Goal: Task Accomplishment & Management: Manage account settings

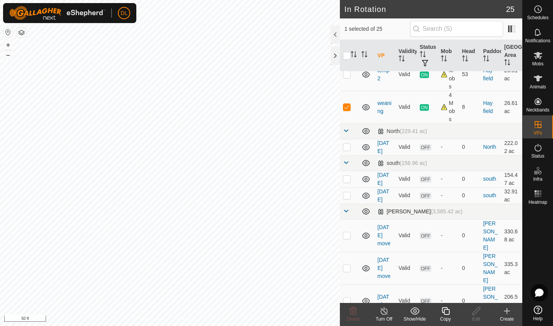
scroll to position [208, 0]
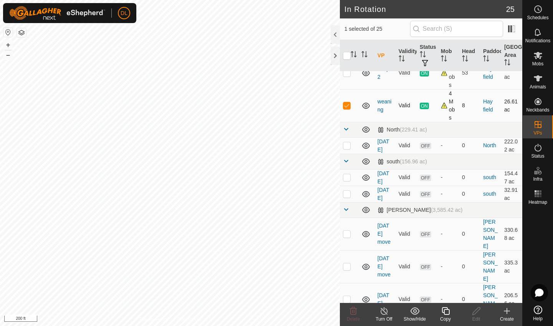
click at [348, 106] on p-checkbox at bounding box center [347, 105] width 8 height 6
checkbox input "false"
checkbox input "true"
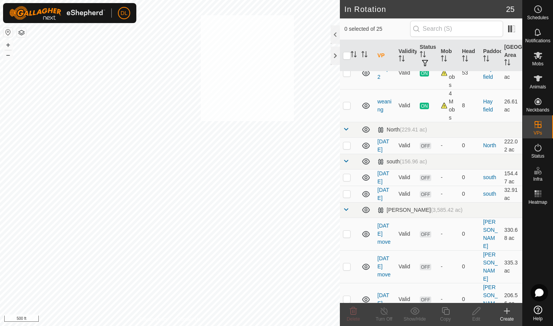
checkbox input "true"
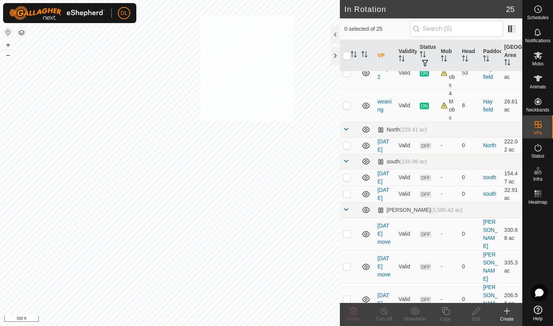
checkbox input "true"
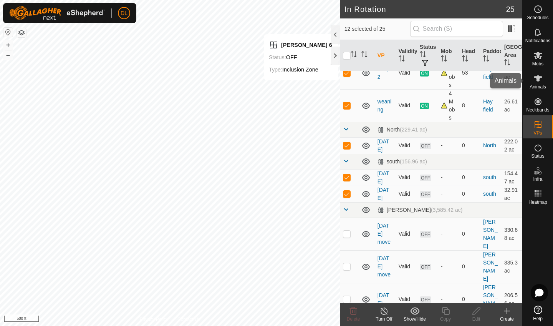
click at [542, 81] on icon at bounding box center [537, 78] width 9 height 9
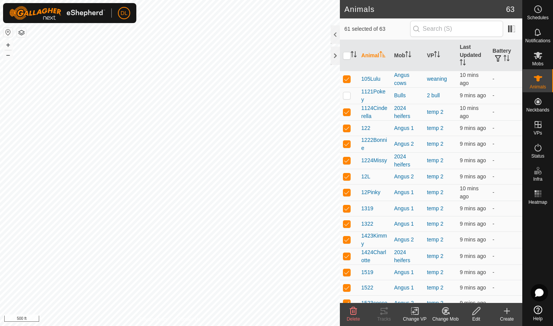
checkbox input "true"
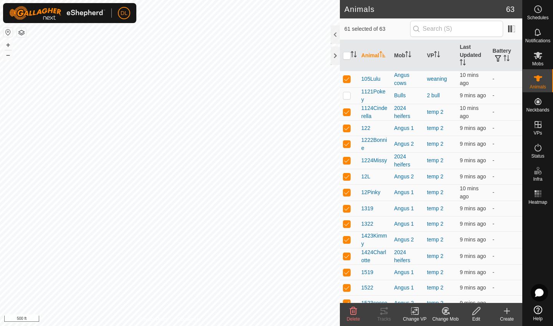
checkbox input "true"
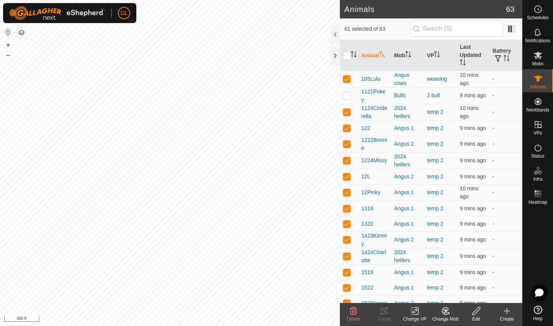
checkbox input "true"
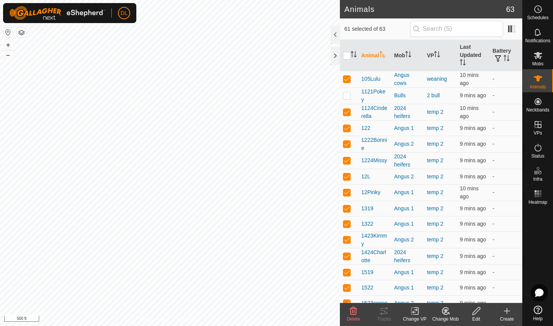
checkbox input "true"
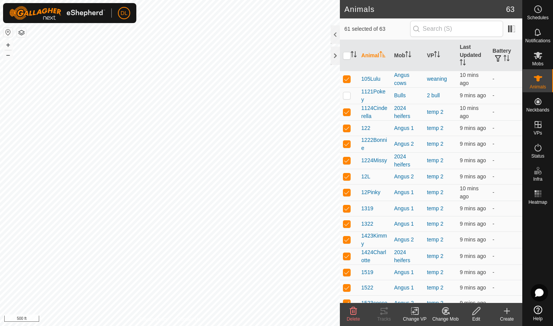
checkbox input "true"
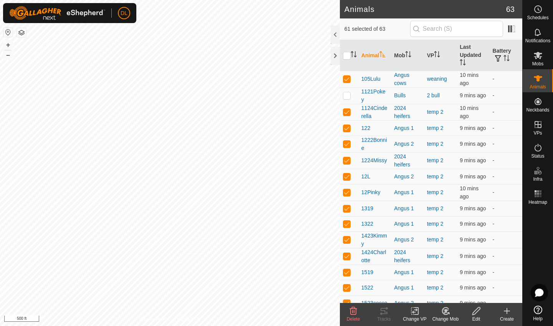
checkbox input "true"
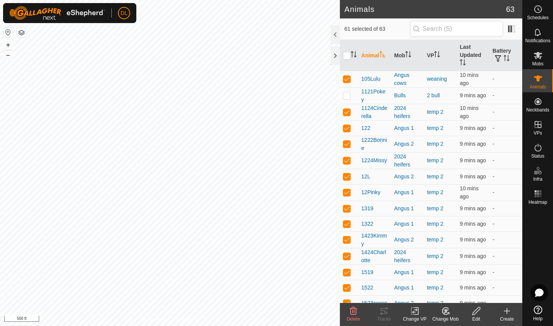
checkbox input "true"
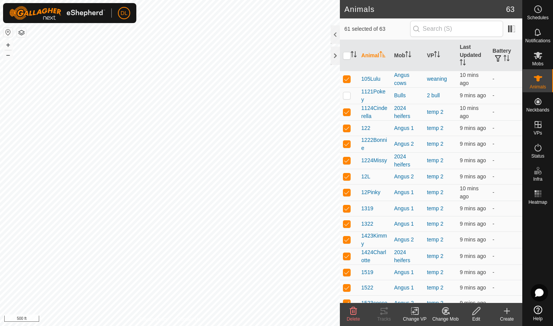
checkbox input "true"
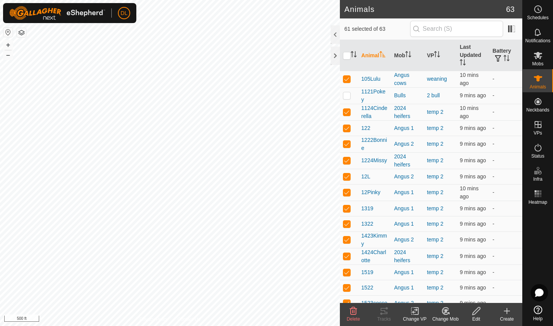
checkbox input "true"
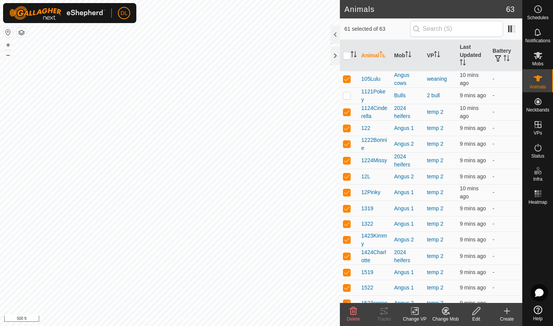
checkbox input "true"
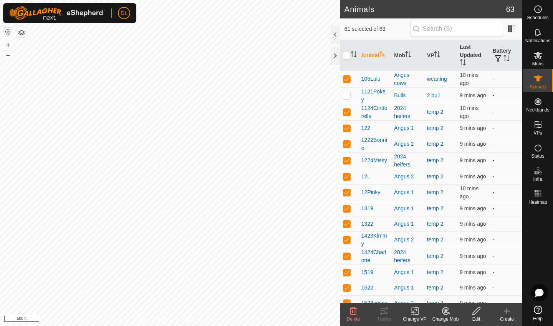
checkbox input "true"
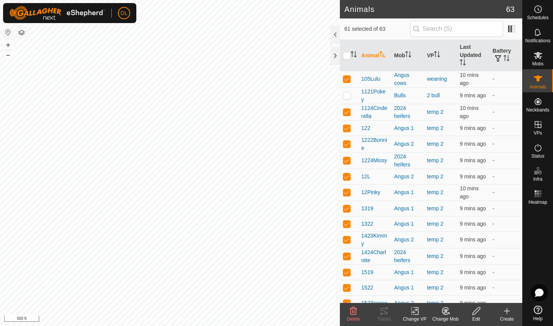
checkbox input "true"
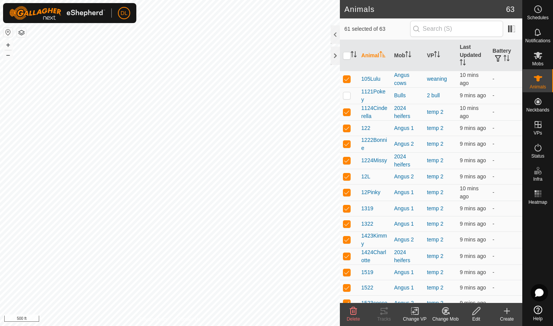
checkbox input "true"
click at [415, 314] on icon at bounding box center [416, 310] width 3 height 7
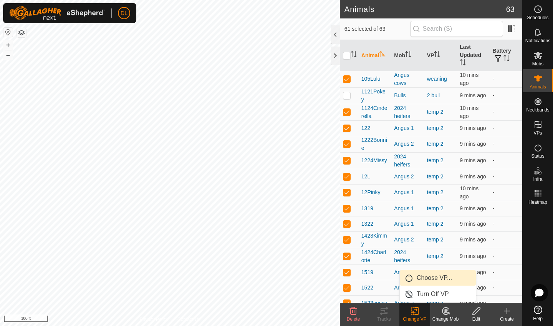
click at [425, 280] on link "Choose VP..." at bounding box center [438, 277] width 76 height 15
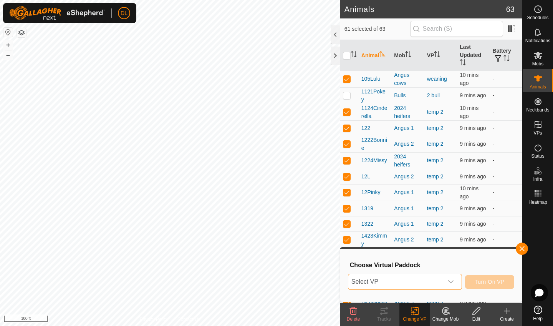
click at [384, 278] on span "Select VP" at bounding box center [395, 281] width 95 height 15
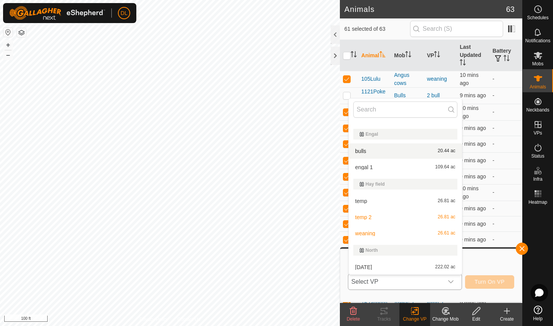
scroll to position [114, 0]
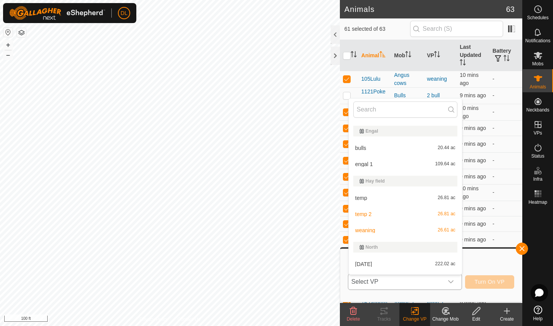
click at [369, 232] on li "weaning 26.61 ac" at bounding box center [405, 229] width 113 height 15
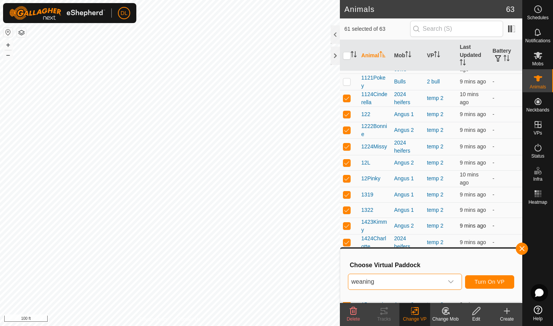
scroll to position [14, 0]
click at [490, 281] on span "Turn On VP" at bounding box center [490, 281] width 30 height 6
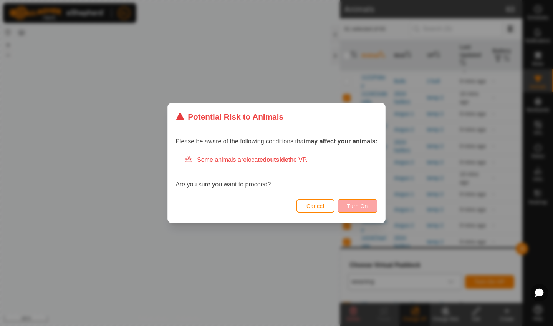
click at [359, 202] on button "Turn On" at bounding box center [358, 205] width 40 height 13
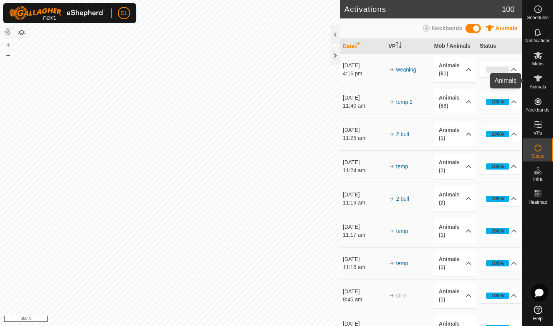
click at [543, 84] on span "Animals" at bounding box center [538, 86] width 17 height 5
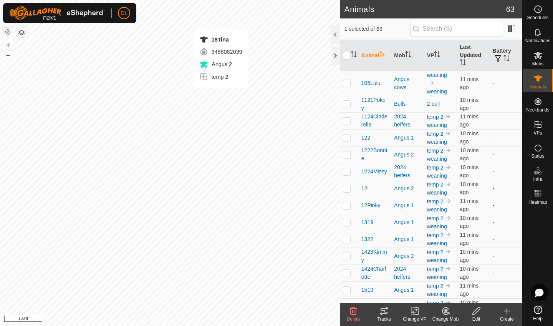
checkbox input "true"
checkbox input "false"
click at [383, 311] on icon at bounding box center [383, 310] width 9 height 9
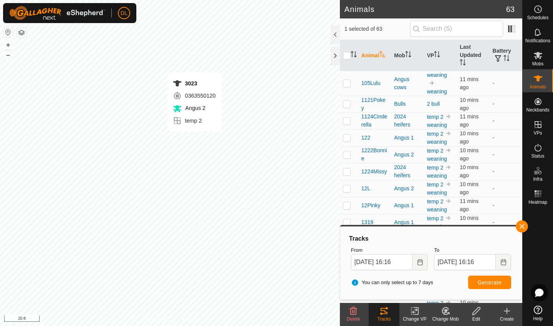
checkbox input "false"
click at [483, 285] on button "Generate" at bounding box center [489, 281] width 43 height 13
click at [522, 227] on button "button" at bounding box center [522, 226] width 12 height 12
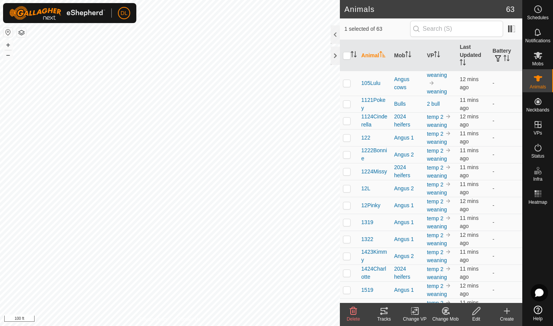
checkbox input "false"
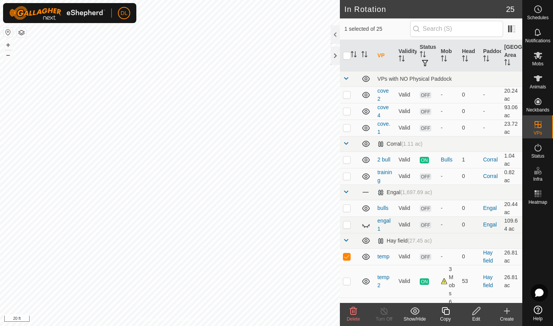
checkbox input "false"
checkbox input "true"
checkbox input "false"
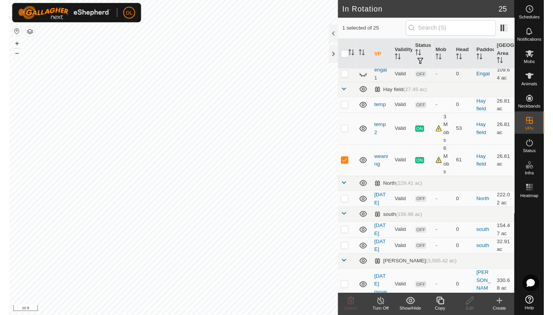
scroll to position [156, 0]
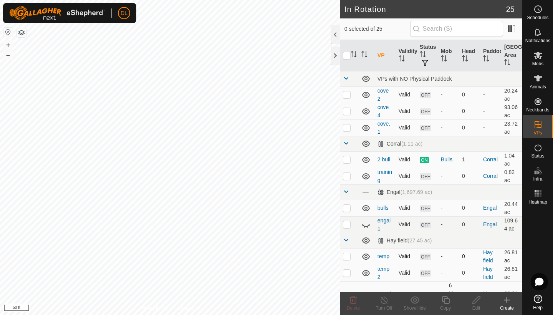
click at [348, 257] on p-checkbox at bounding box center [347, 256] width 8 height 6
checkbox input "true"
click at [347, 270] on p-checkbox at bounding box center [347, 273] width 8 height 6
checkbox input "true"
click at [352, 301] on icon at bounding box center [353, 300] width 7 height 8
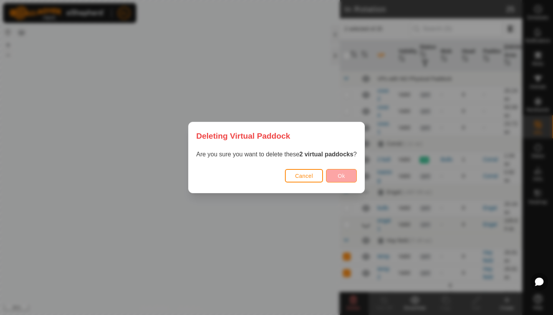
click at [341, 174] on span "Ok" at bounding box center [341, 176] width 7 height 6
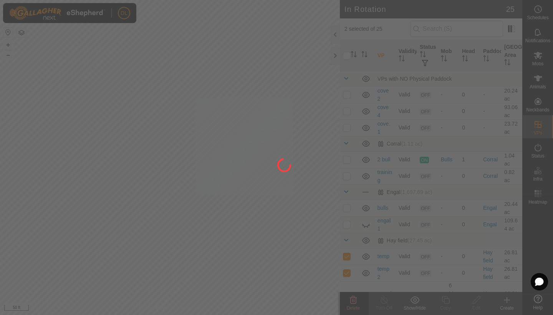
checkbox input "false"
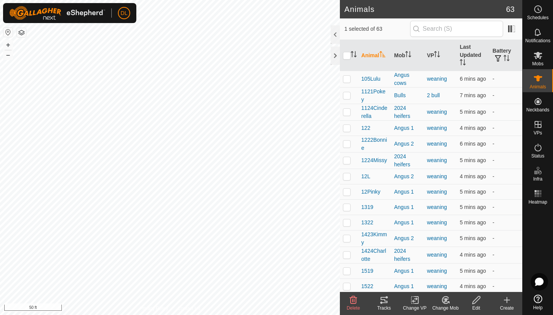
click at [384, 305] on div "Tracks" at bounding box center [384, 308] width 31 height 7
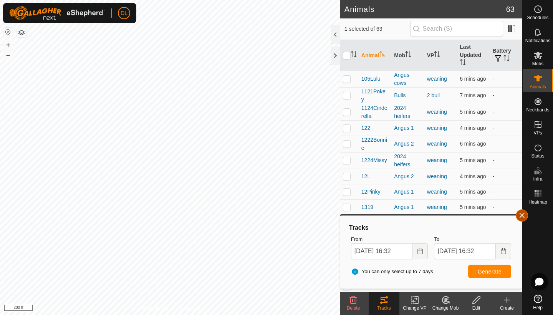
click at [521, 218] on button "button" at bounding box center [522, 215] width 12 height 12
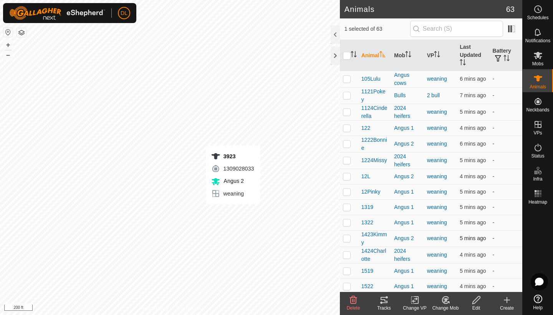
checkbox input "false"
